Goal: Task Accomplishment & Management: Use online tool/utility

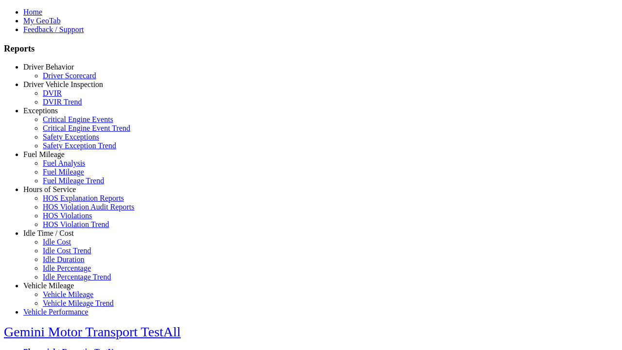
click at [56, 281] on link "Vehicle Mileage" at bounding box center [48, 285] width 51 height 8
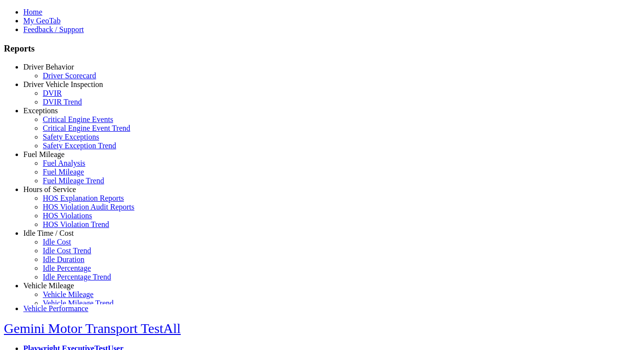
click at [63, 290] on link "Vehicle Mileage" at bounding box center [68, 294] width 51 height 8
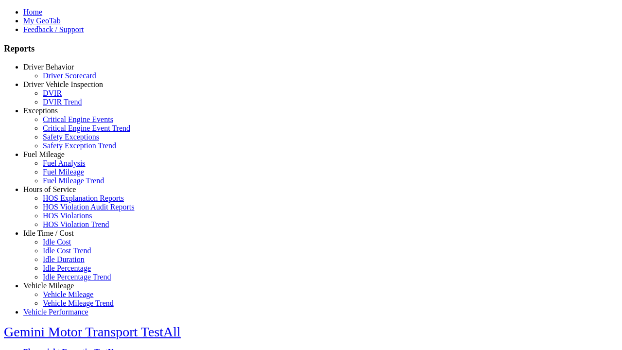
select select
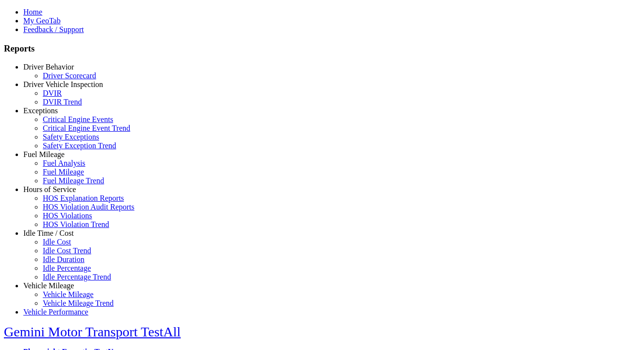
select select
